Goal: Use online tool/utility: Utilize a website feature to perform a specific function

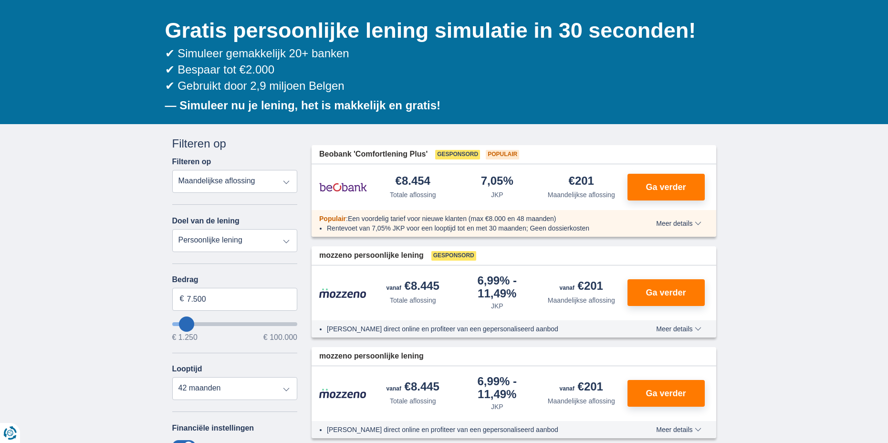
scroll to position [95, 0]
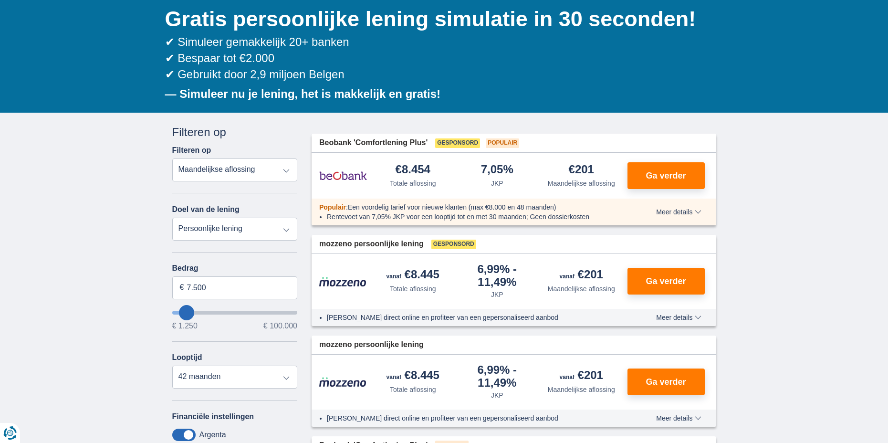
click at [236, 170] on select "Totale aflossing JKP Maandelijkse aflossing" at bounding box center [235, 169] width 126 height 23
type input "6250"
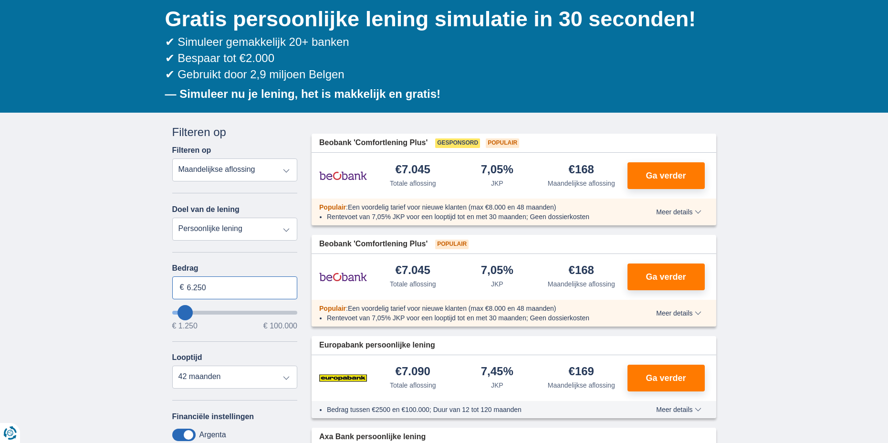
drag, startPoint x: 216, startPoint y: 291, endPoint x: 163, endPoint y: 287, distance: 53.6
type input "1.500"
type input "1250"
select select "24"
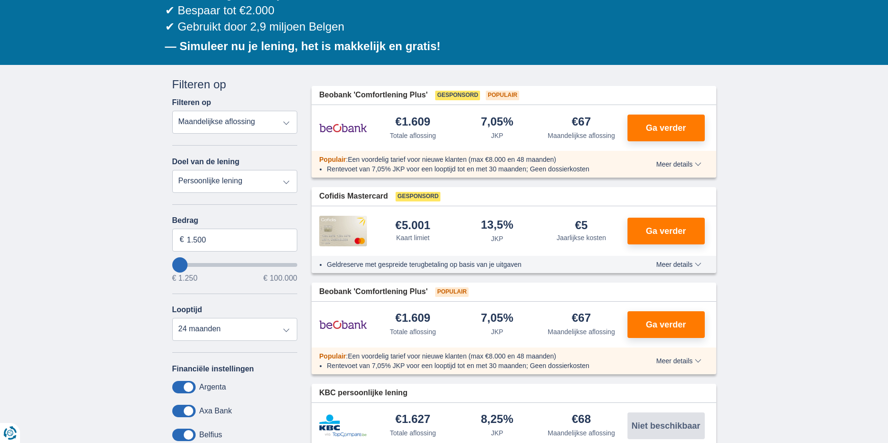
scroll to position [0, 0]
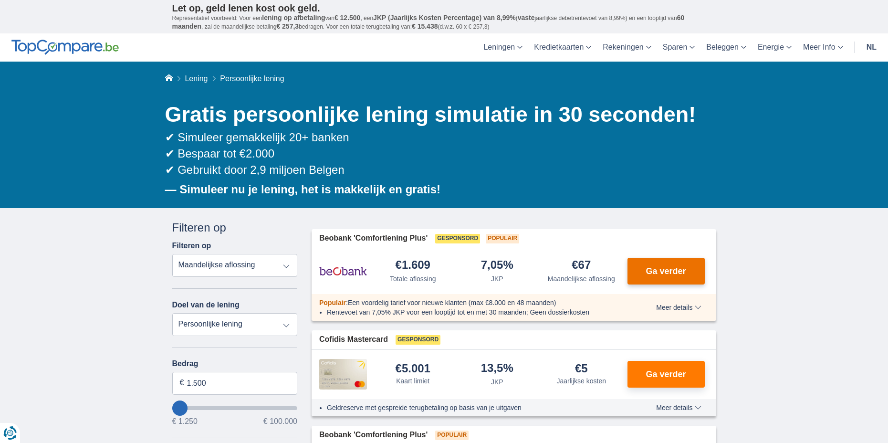
click at [671, 269] on span "Ga verder" at bounding box center [666, 271] width 40 height 9
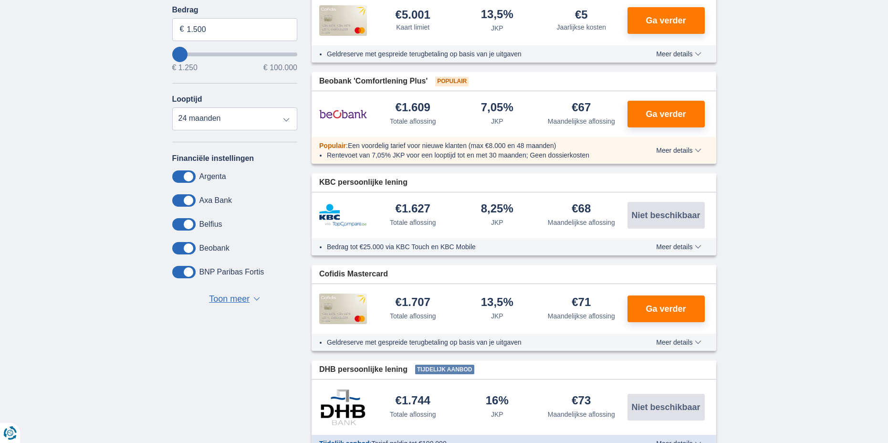
scroll to position [430, 0]
